Goal: Navigation & Orientation: Find specific page/section

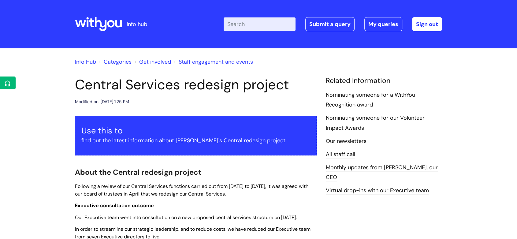
click at [90, 15] on div at bounding box center [98, 24] width 47 height 24
click at [92, 20] on icon at bounding box center [91, 22] width 5 height 9
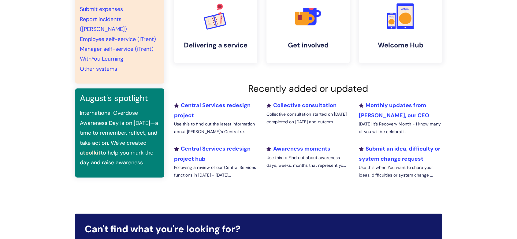
scroll to position [136, 0]
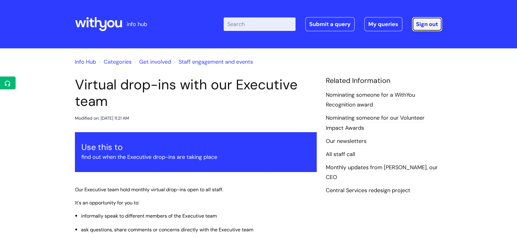
click at [419, 26] on link "Sign out" at bounding box center [427, 24] width 30 height 14
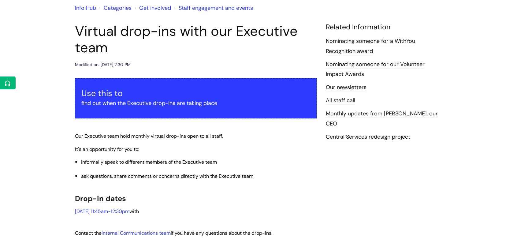
scroll to position [68, 0]
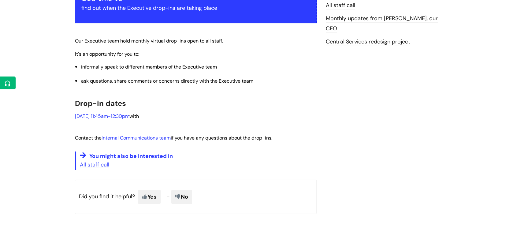
scroll to position [170, 0]
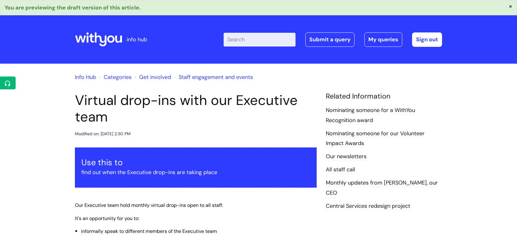
scroll to position [169, 0]
click at [101, 39] on icon at bounding box center [101, 39] width 12 height 14
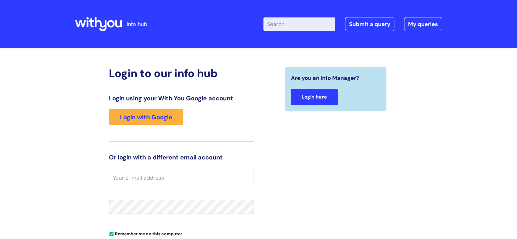
click at [309, 96] on link "Login here" at bounding box center [314, 97] width 47 height 16
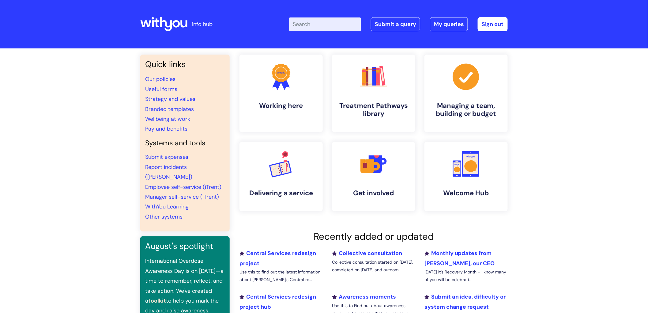
scroll to position [34, 0]
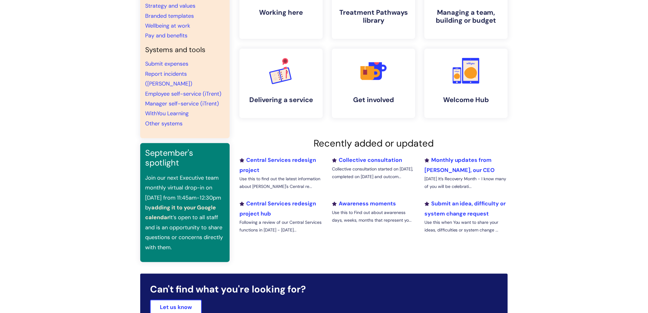
scroll to position [102, 0]
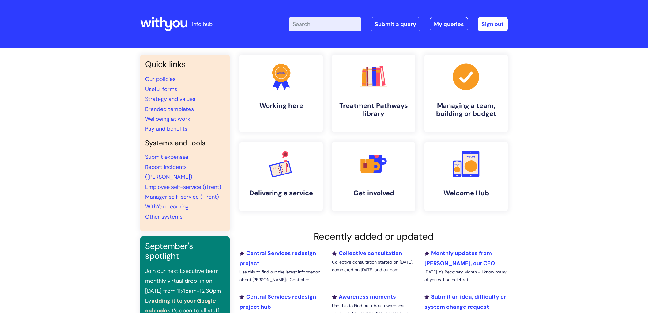
scroll to position [102, 0]
